Goal: Find specific page/section: Go to known website

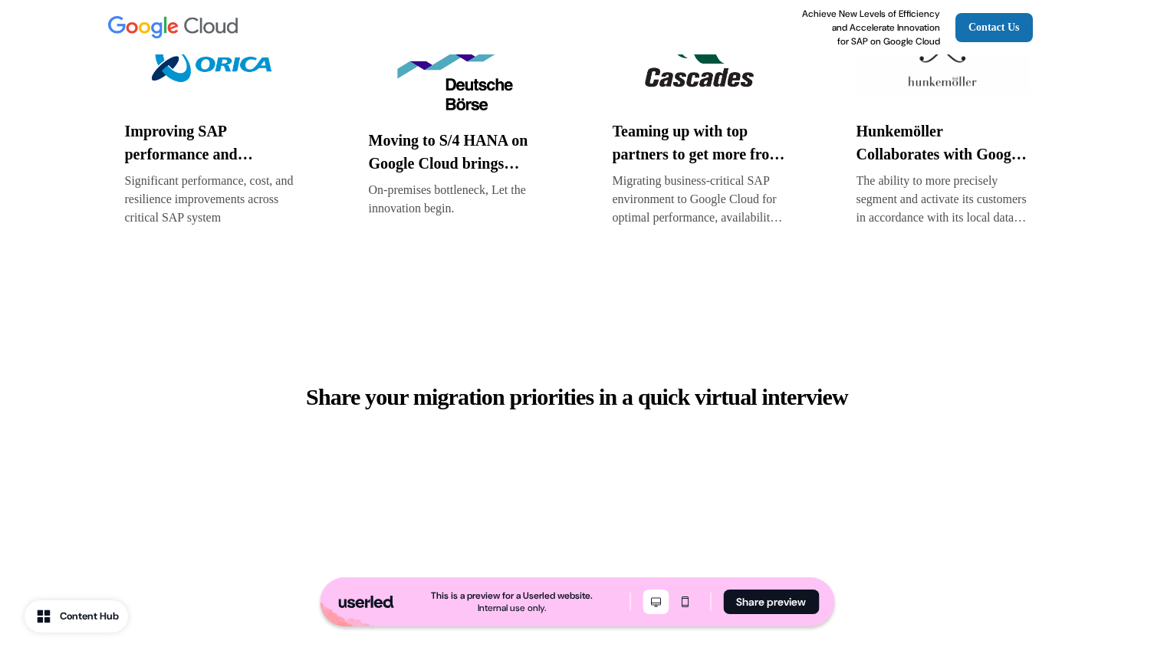
scroll to position [3764, 0]
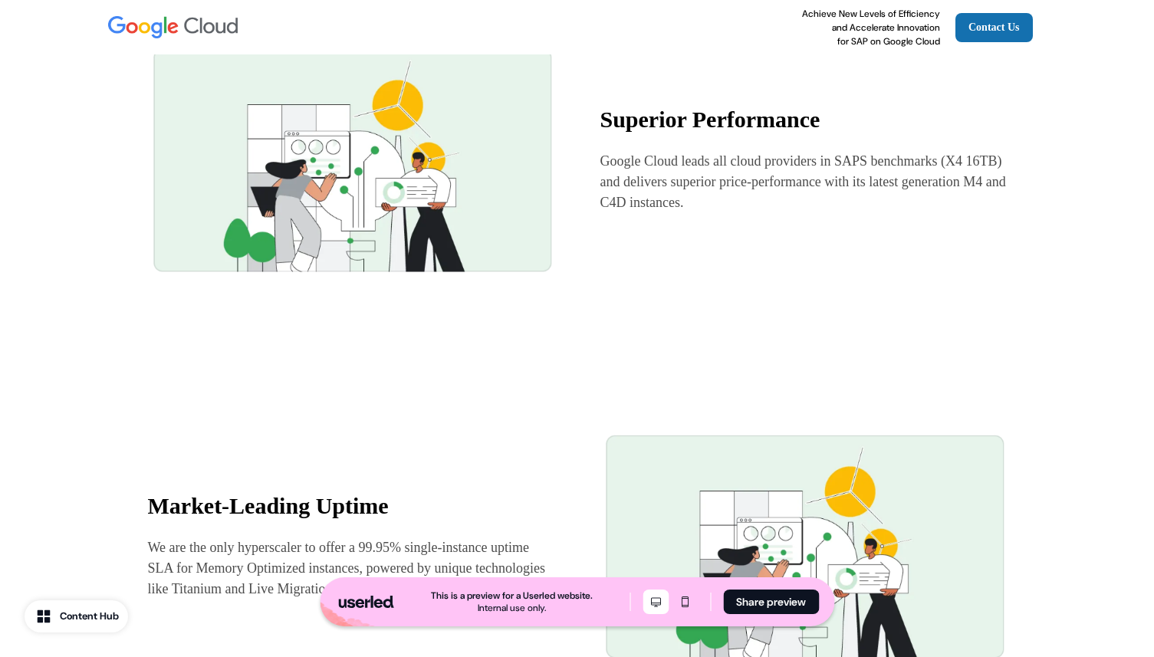
scroll to position [1175, 0]
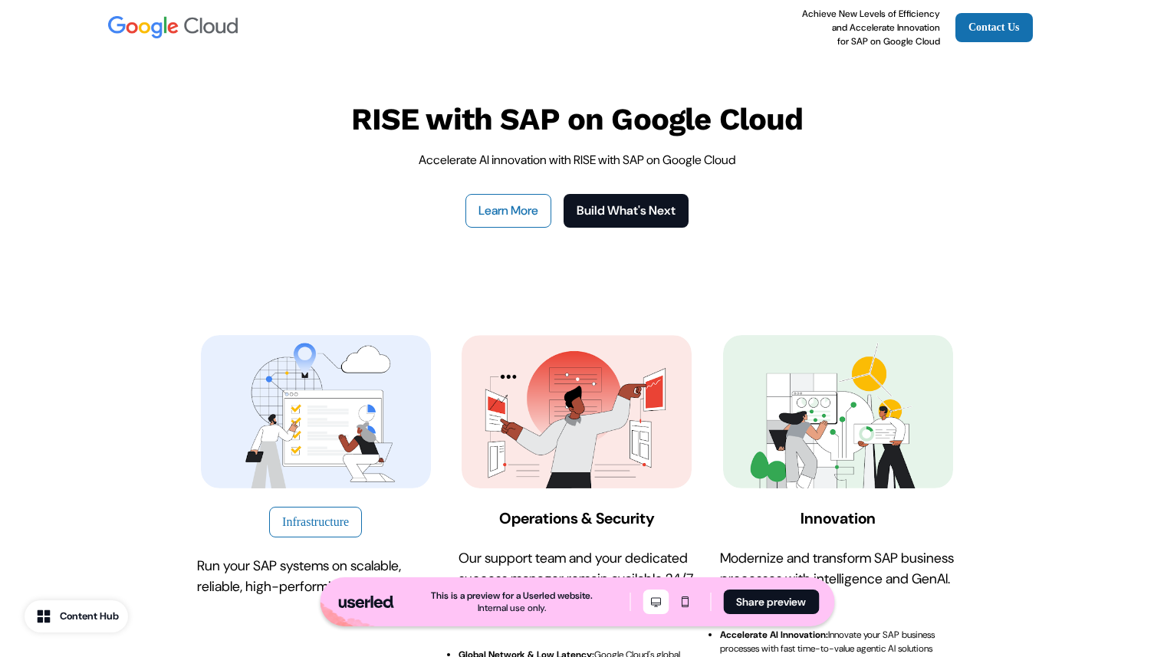
scroll to position [4906, 0]
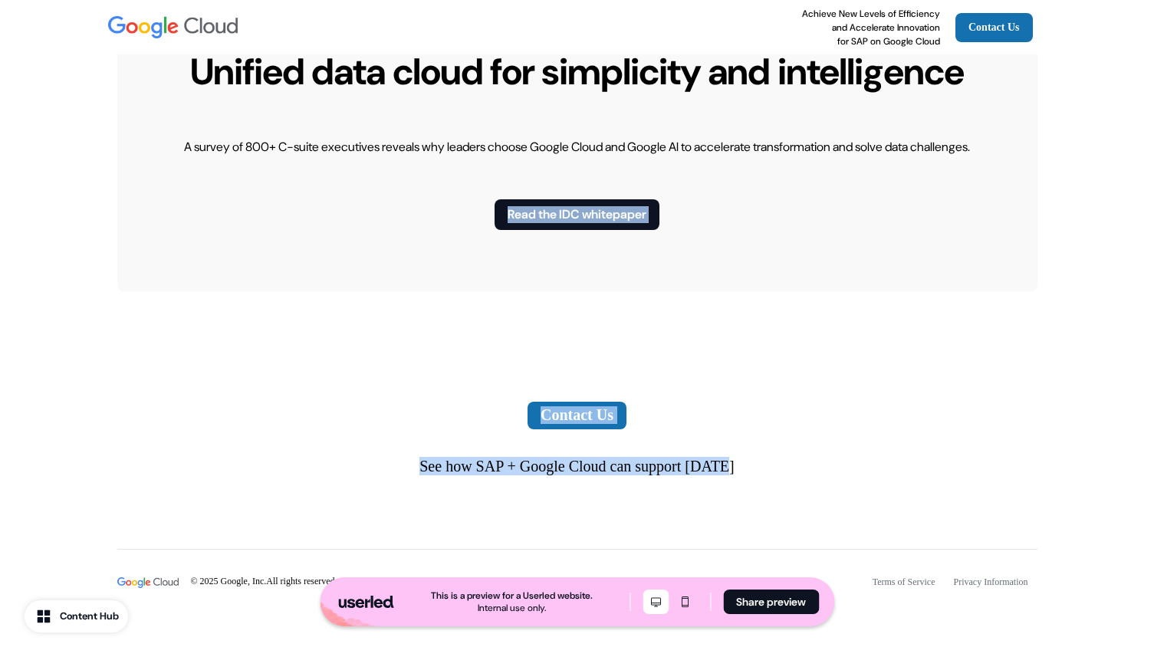
click at [995, 486] on div "Contact Us See how SAP + Google Cloud can support today" at bounding box center [577, 439] width 1012 height 172
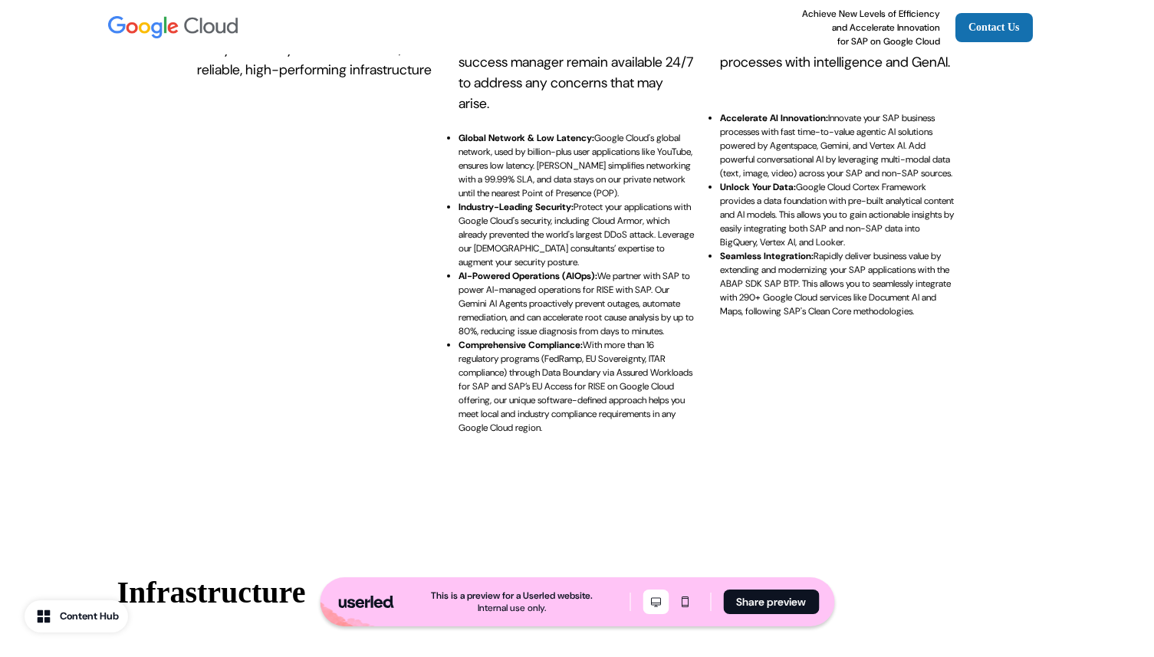
scroll to position [0, 0]
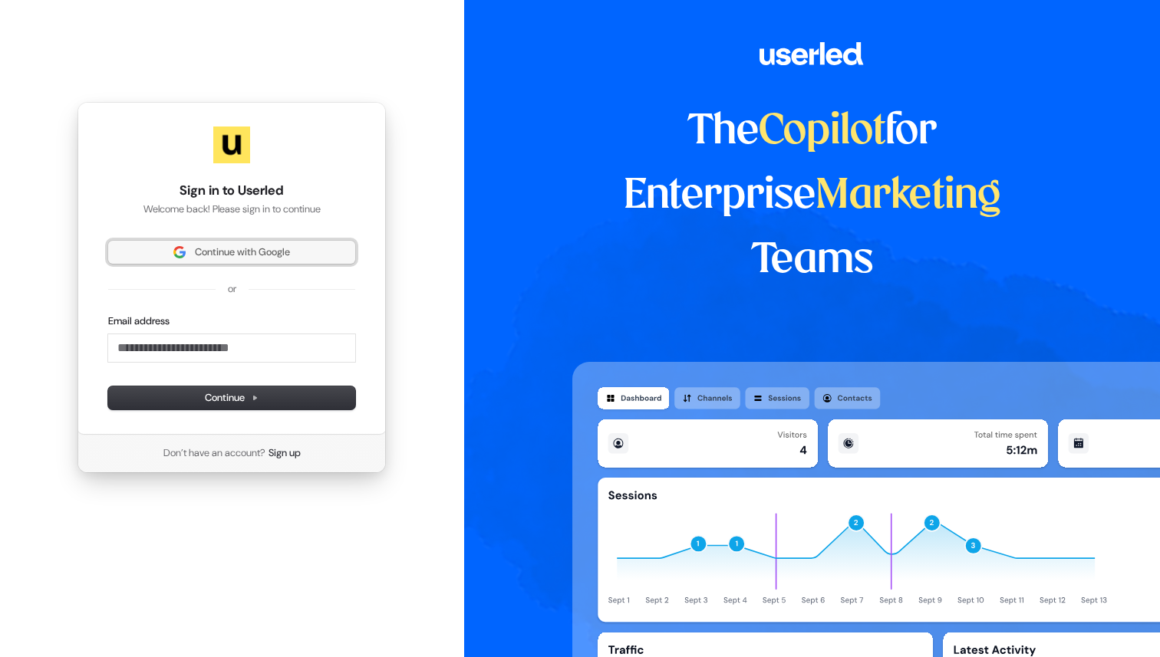
click at [337, 252] on span "Continue with Google" at bounding box center [231, 252] width 229 height 14
